Goal: Task Accomplishment & Management: Manage account settings

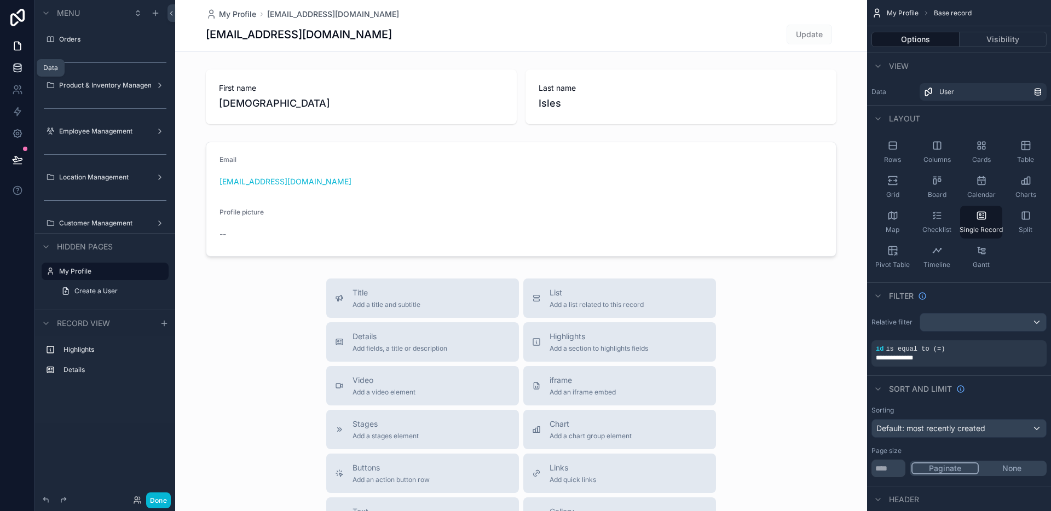
click at [20, 66] on icon at bounding box center [17, 65] width 7 height 3
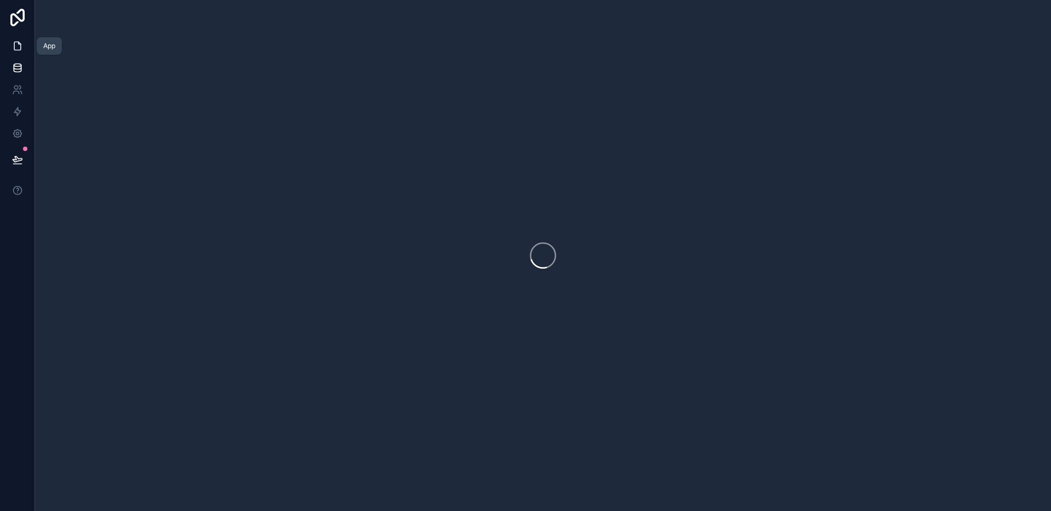
click at [20, 48] on icon at bounding box center [17, 46] width 11 height 11
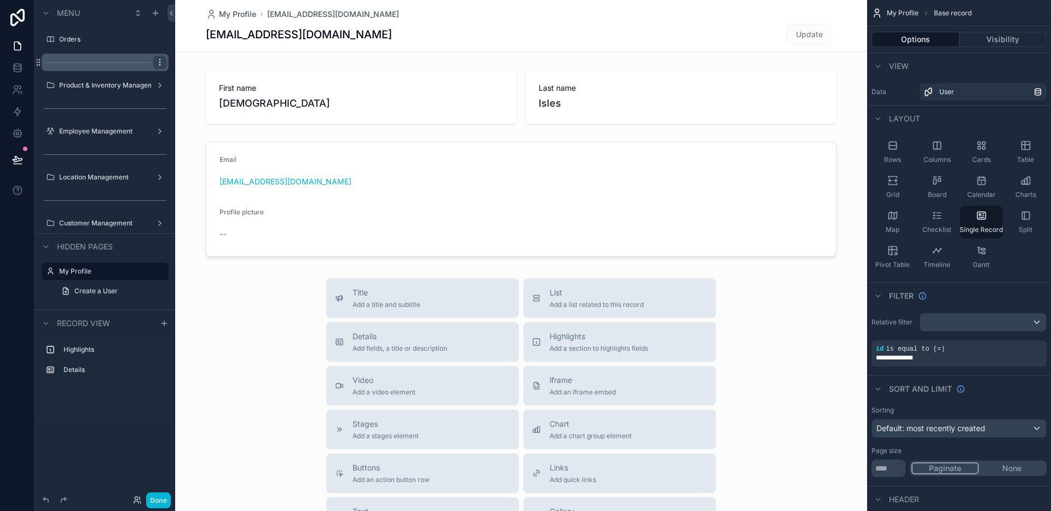
click at [158, 59] on icon "scrollable content" at bounding box center [160, 62] width 9 height 9
click at [193, 77] on button "Remove" at bounding box center [203, 77] width 42 height 11
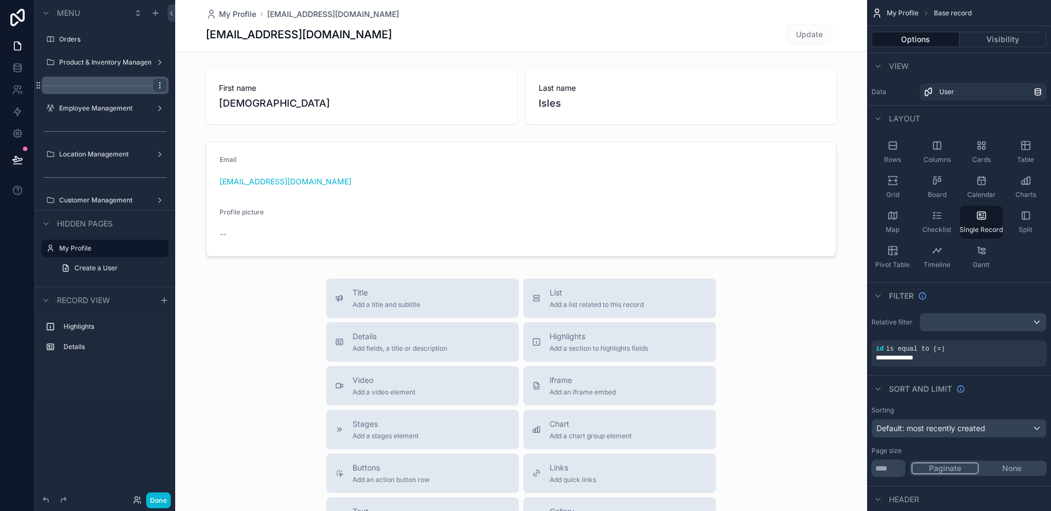
click at [161, 89] on icon "scrollable content" at bounding box center [160, 85] width 9 height 9
click at [196, 103] on span "Remove" at bounding box center [209, 100] width 29 height 11
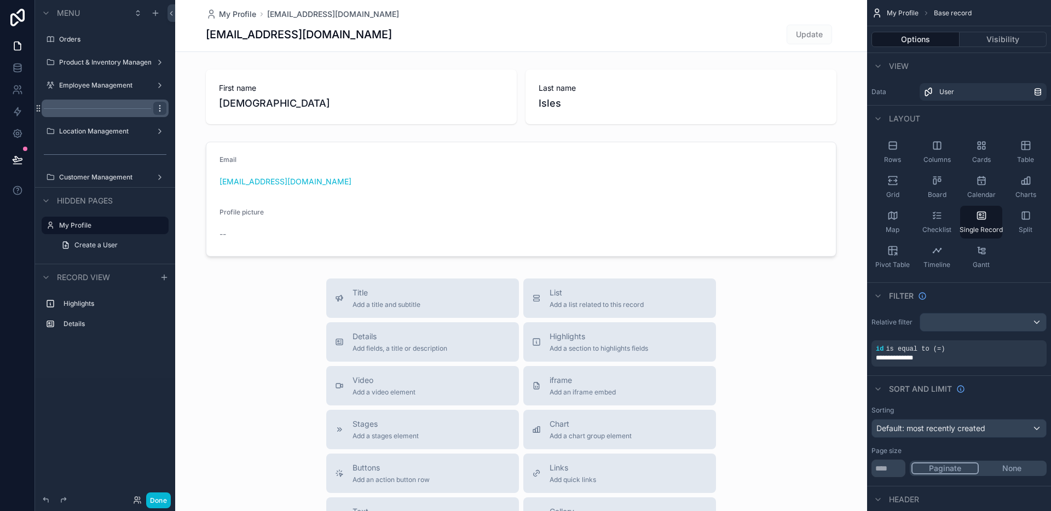
click at [161, 105] on icon "scrollable content" at bounding box center [160, 108] width 9 height 9
click at [189, 119] on icon at bounding box center [186, 123] width 9 height 9
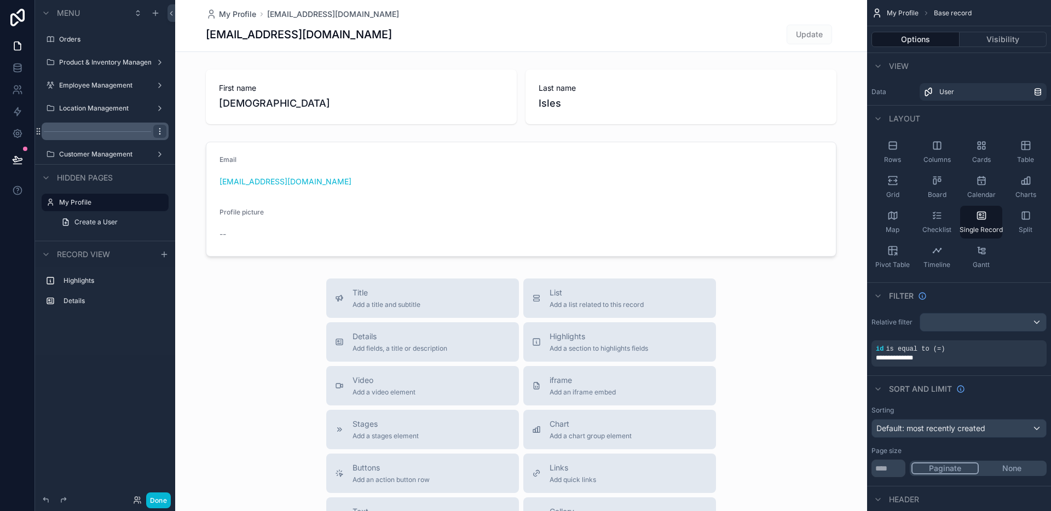
click at [162, 128] on icon "scrollable content" at bounding box center [160, 131] width 9 height 9
click at [195, 148] on span "Remove" at bounding box center [209, 146] width 29 height 11
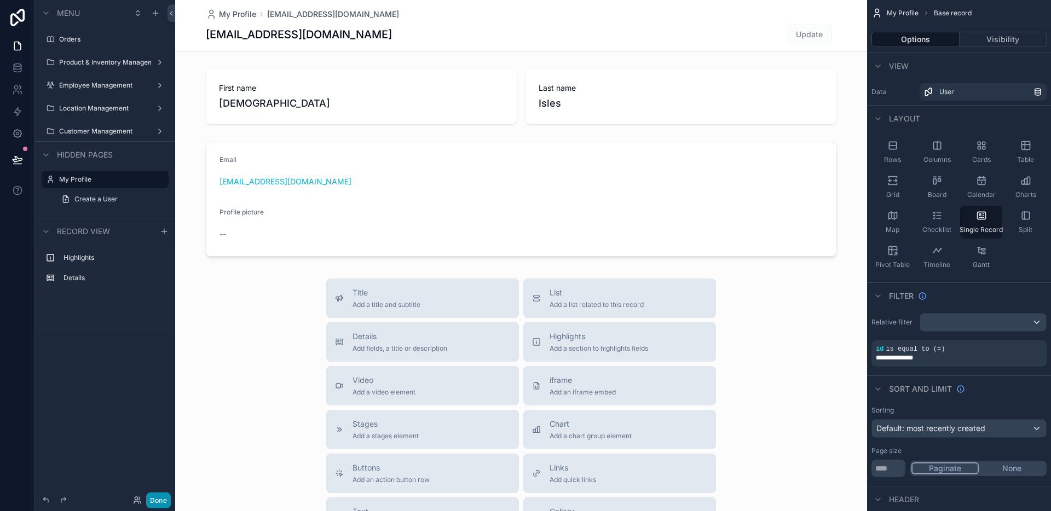
click at [153, 499] on button "Done" at bounding box center [158, 501] width 25 height 16
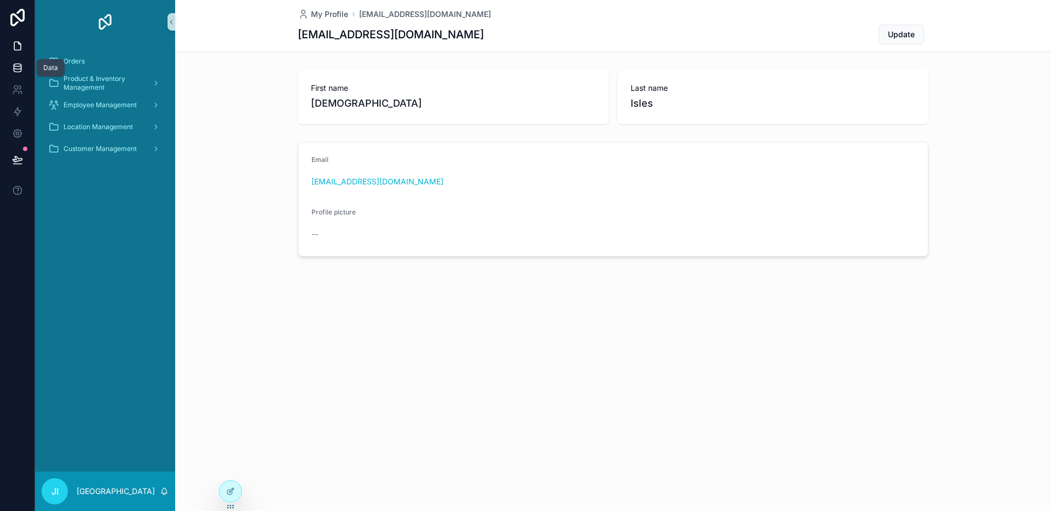
click at [20, 66] on icon at bounding box center [17, 65] width 7 height 3
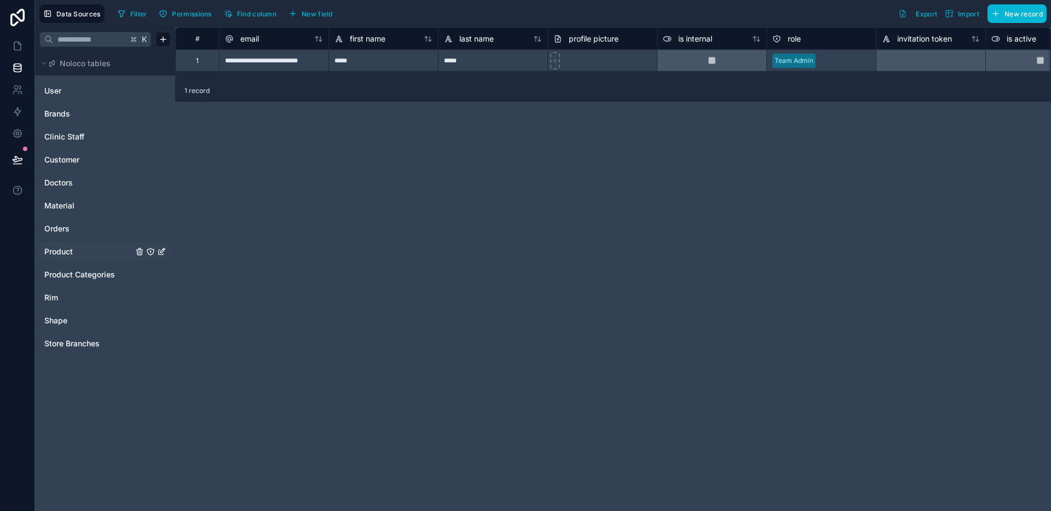
click at [64, 245] on div "Product" at bounding box center [104, 252] width 131 height 18
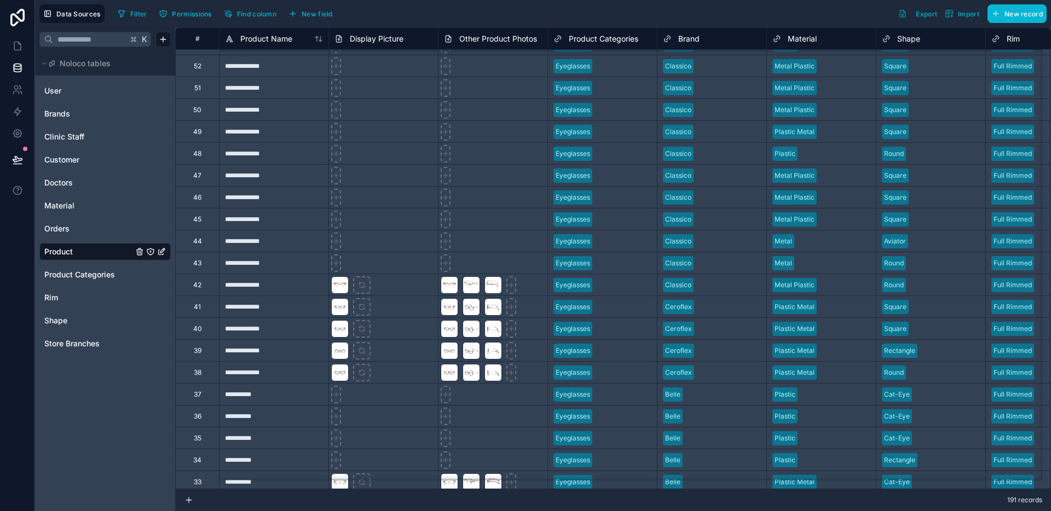
scroll to position [4155, 0]
